Goal: Task Accomplishment & Management: Manage account settings

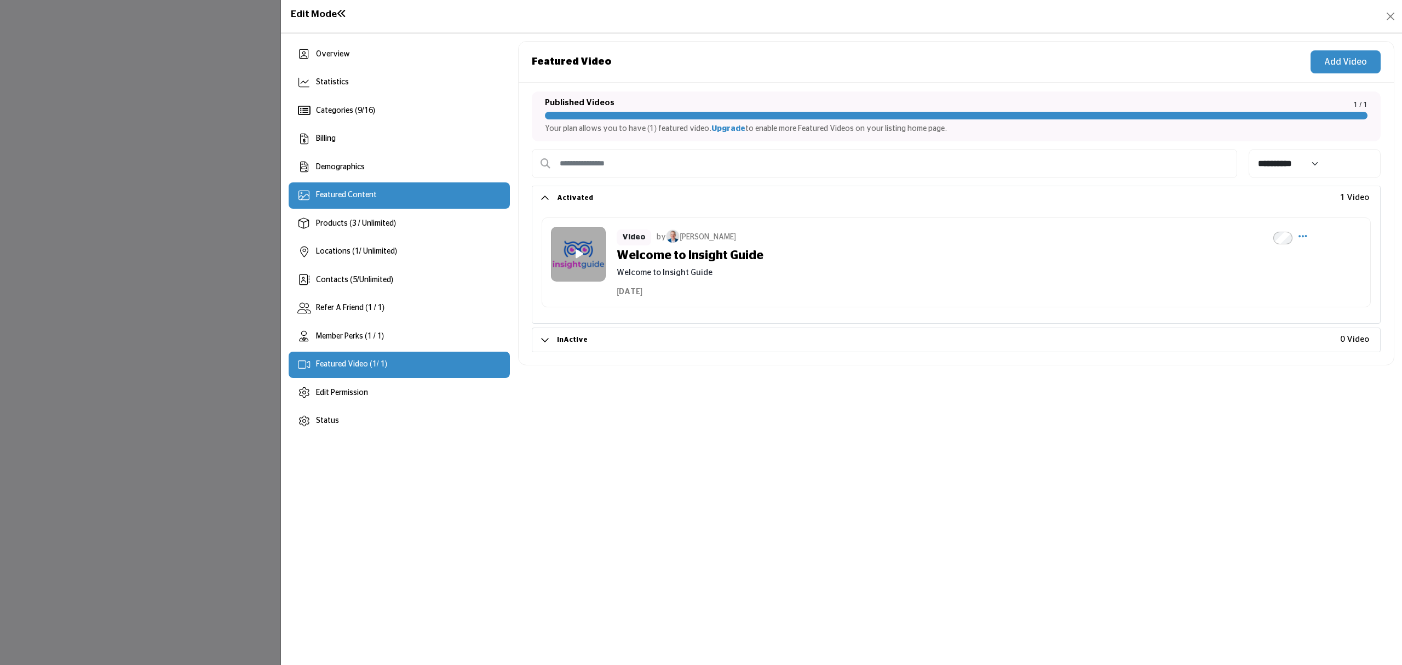
scroll to position [146, 0]
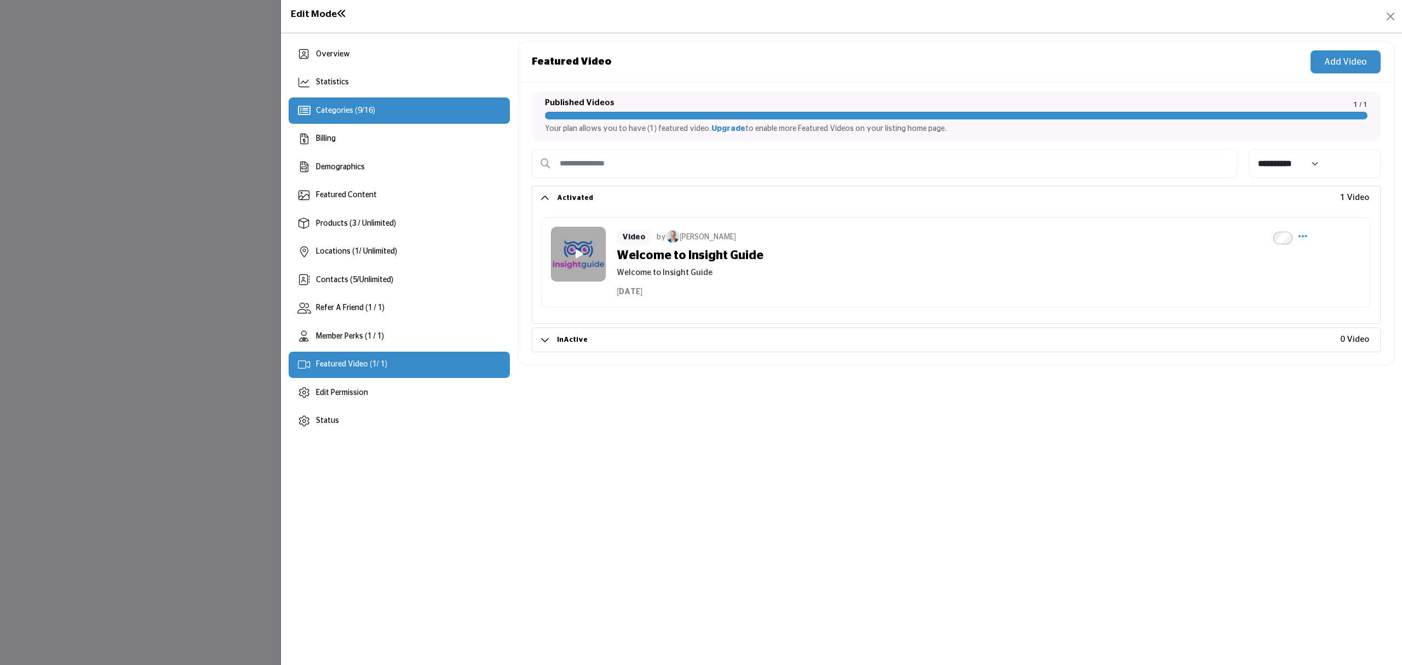
click at [402, 104] on div "Categories ( 9 / 16 )" at bounding box center [399, 111] width 221 height 26
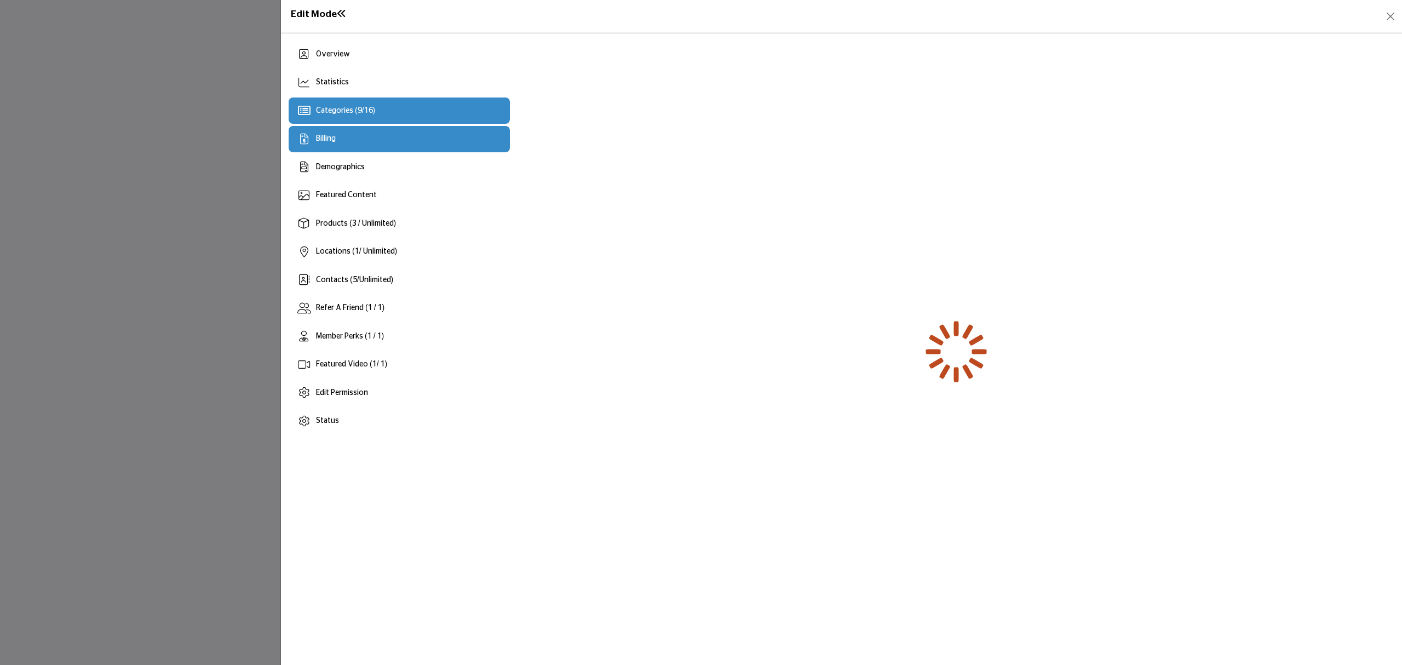
click at [380, 134] on div "Billing" at bounding box center [399, 139] width 221 height 26
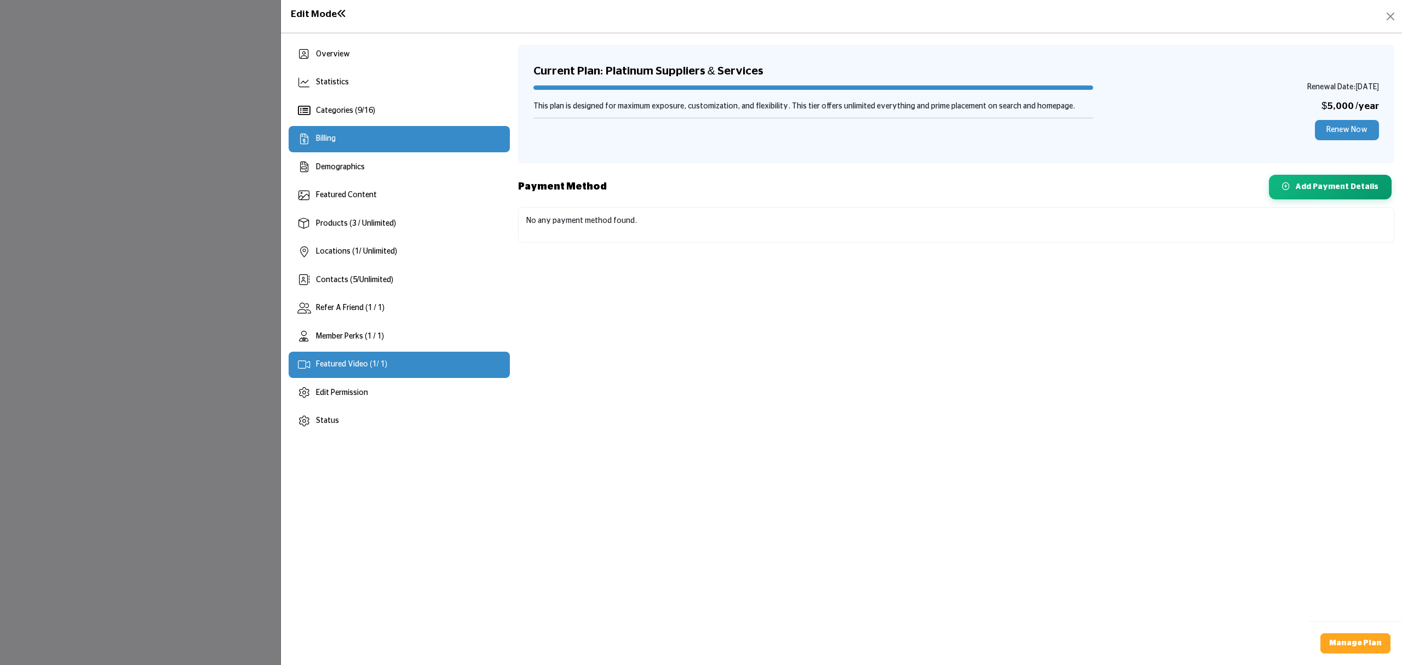
click at [358, 373] on div "Featured Video ( 1 / 1)" at bounding box center [399, 365] width 221 height 26
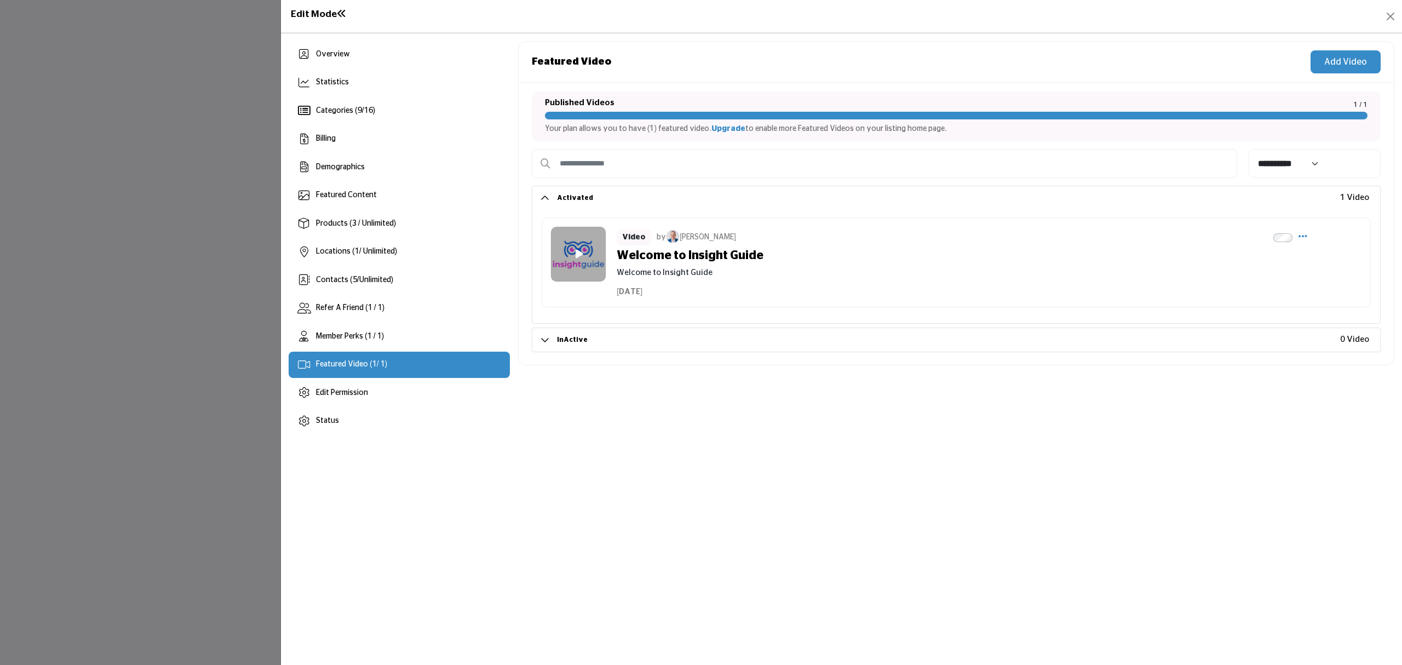
click at [1329, 58] on button "Add Video" at bounding box center [1346, 61] width 70 height 23
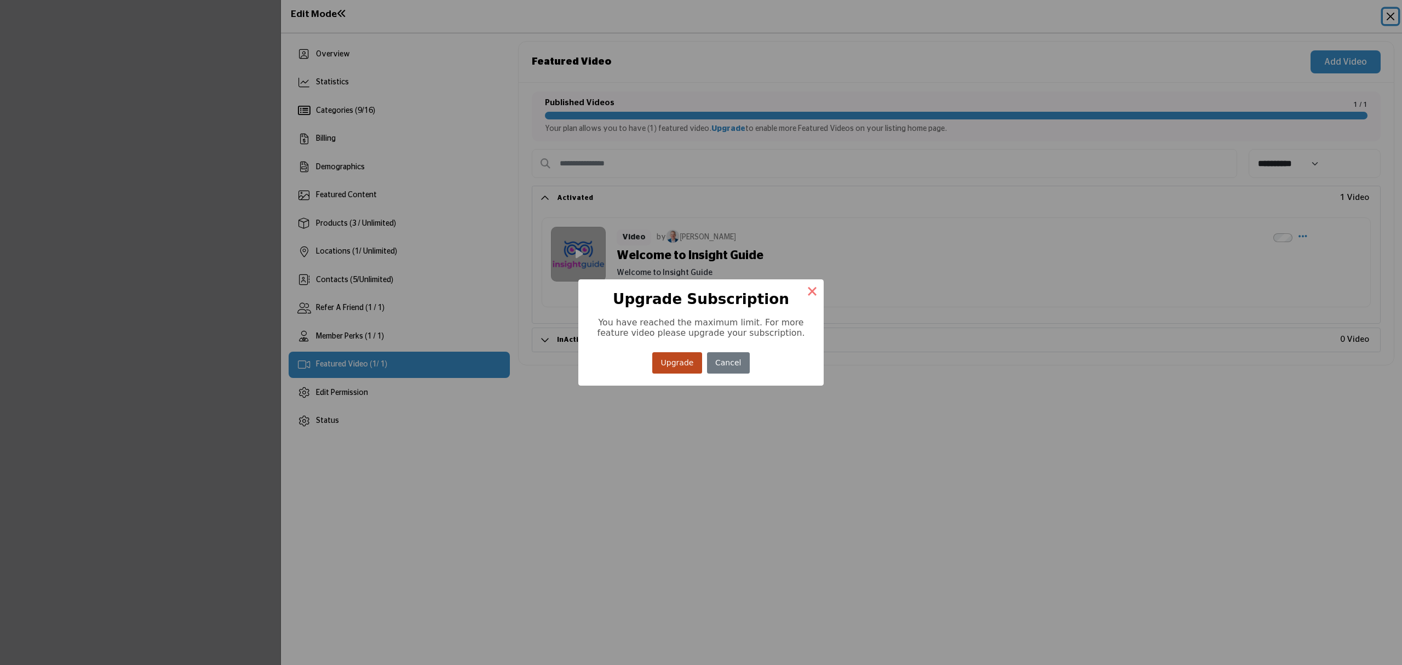
click at [809, 294] on button "×" at bounding box center [812, 290] width 23 height 23
